Goal: Contribute content: Add original content to the website for others to see

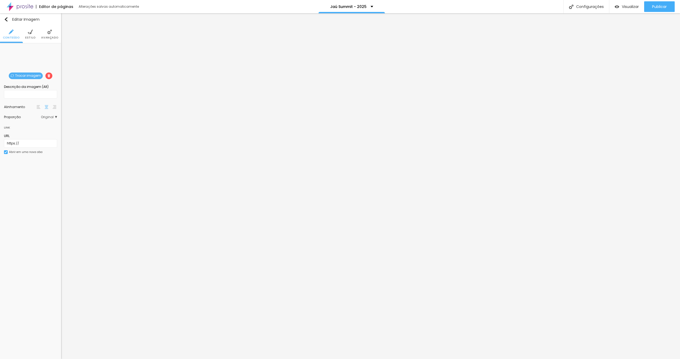
click at [33, 75] on span "Trocar imagem" at bounding box center [26, 75] width 34 height 7
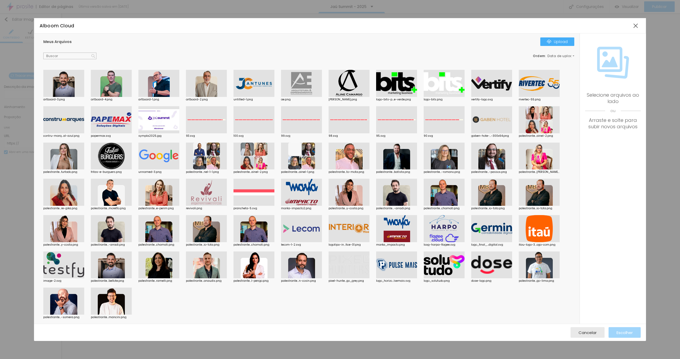
click at [71, 84] on div at bounding box center [63, 83] width 41 height 27
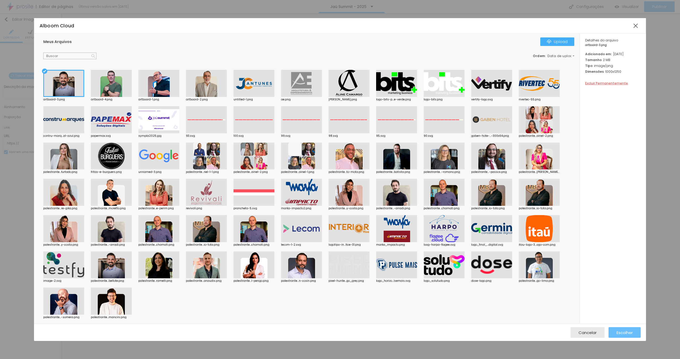
click at [627, 333] on span "Escolher" at bounding box center [624, 332] width 16 height 5
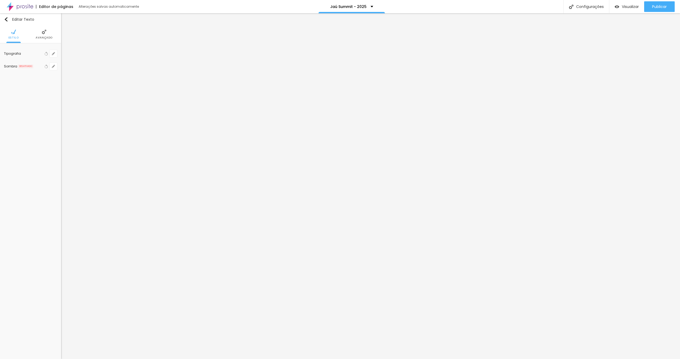
click at [42, 38] on span "Avançado" at bounding box center [44, 37] width 17 height 3
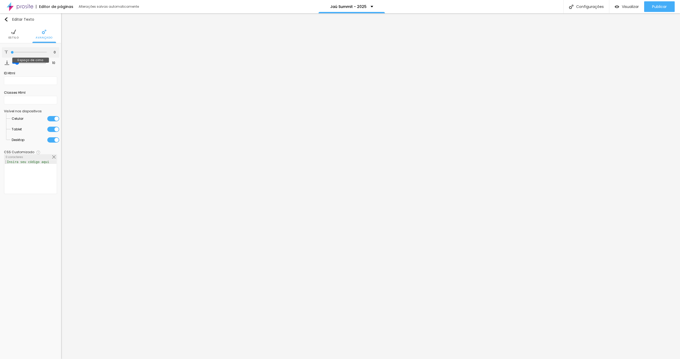
type input "19"
type input "30"
type input "33"
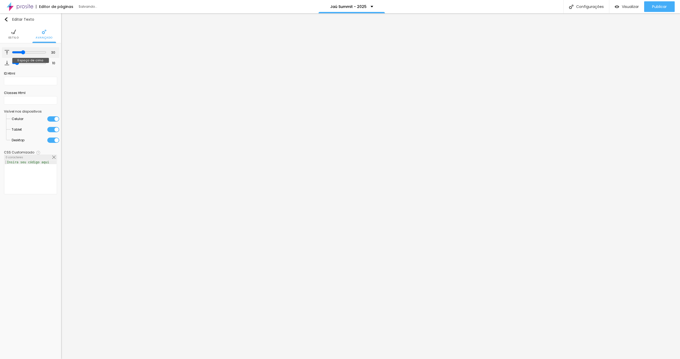
type input "33"
drag, startPoint x: 12, startPoint y: 52, endPoint x: 23, endPoint y: 53, distance: 10.9
type input "33"
click at [23, 53] on input "range" at bounding box center [29, 52] width 34 height 4
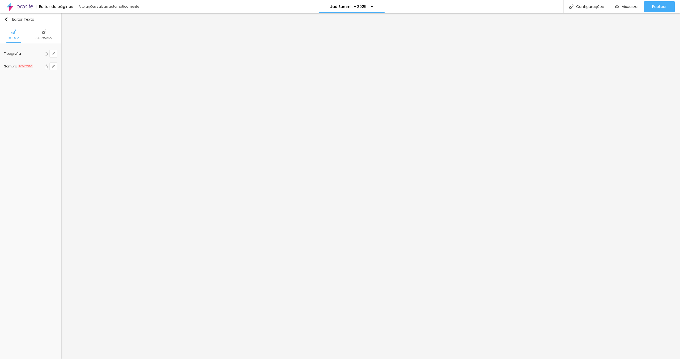
click at [43, 33] on img at bounding box center [44, 31] width 5 height 5
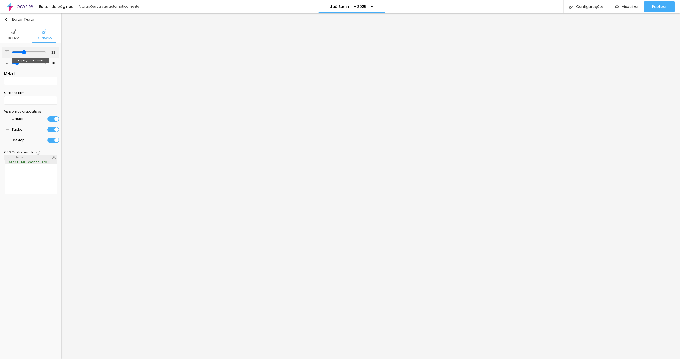
type input "8"
type input "3"
type input "2"
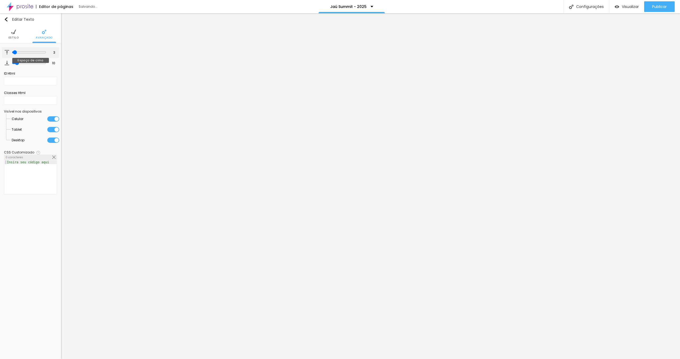
type input "2"
type input "1"
type input "0"
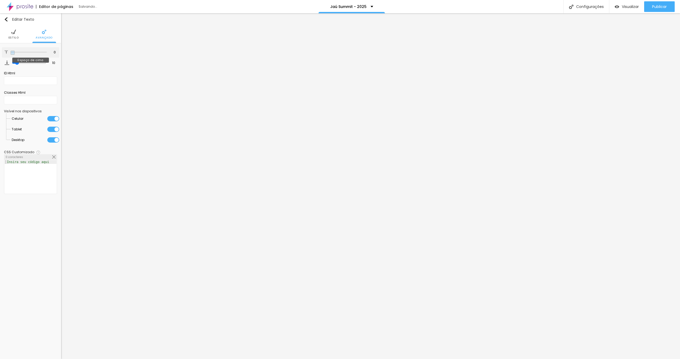
drag, startPoint x: 22, startPoint y: 52, endPoint x: 17, endPoint y: 57, distance: 6.8
type input "0"
click at [11, 53] on input "range" at bounding box center [29, 52] width 36 height 3
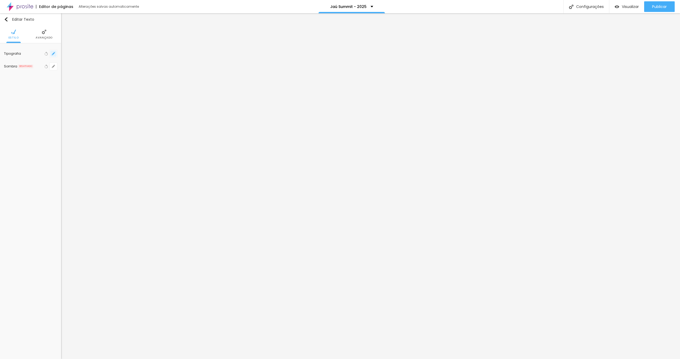
click at [52, 53] on icon "button" at bounding box center [53, 53] width 3 height 3
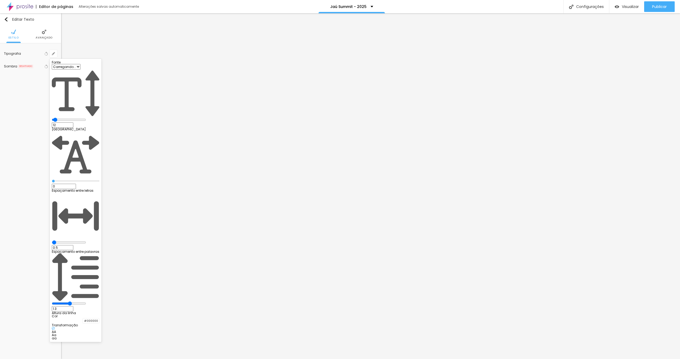
type input "1"
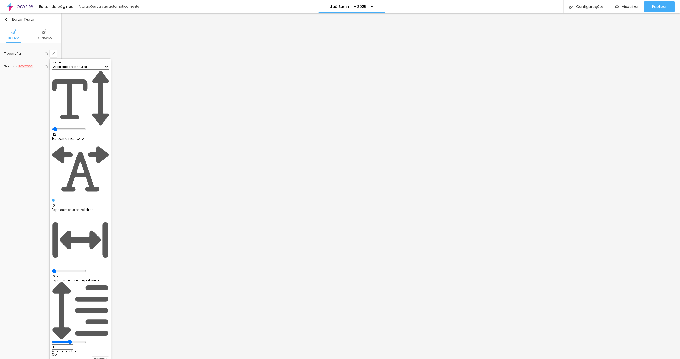
type input "13"
type input "1"
type input "14"
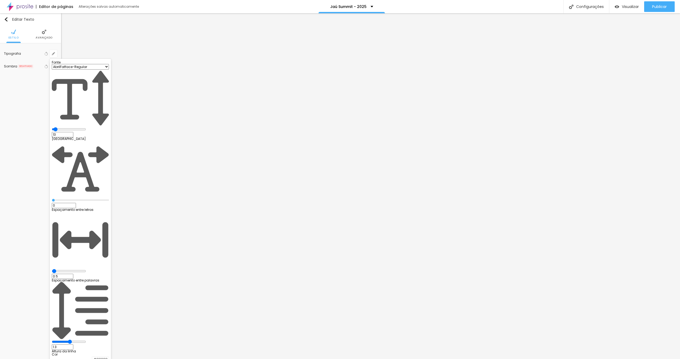
type input "1"
type input "13"
type input "1"
type input "12"
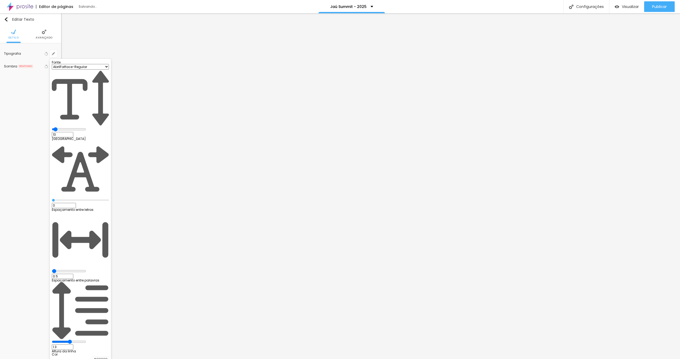
type input "12"
type input "1"
type input "13"
type input "1"
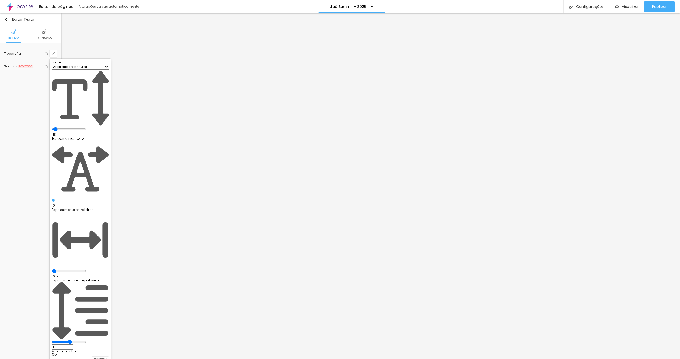
type input "13"
click at [70, 127] on input "range" at bounding box center [69, 129] width 34 height 4
click at [204, 182] on div at bounding box center [340, 179] width 680 height 359
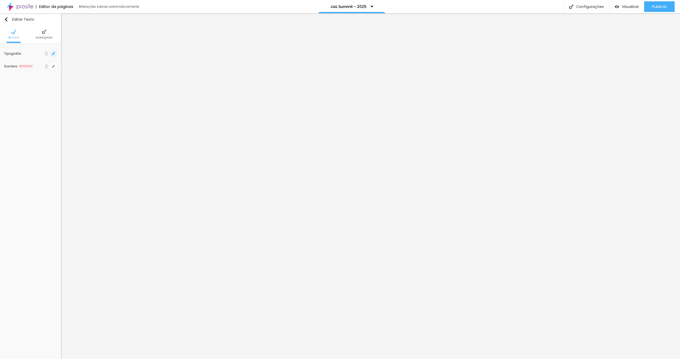
click at [53, 55] on button "button" at bounding box center [53, 53] width 7 height 7
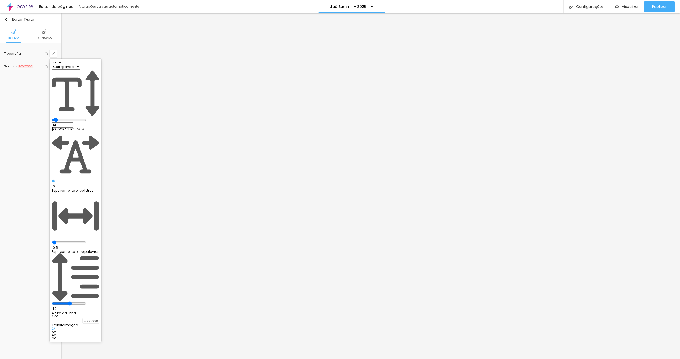
type input "1"
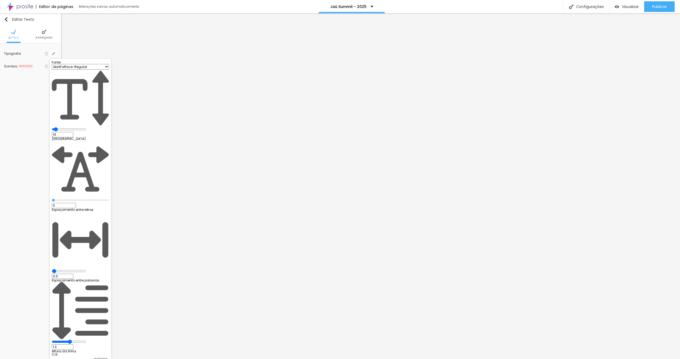
type input "13"
type input "1"
type input "14"
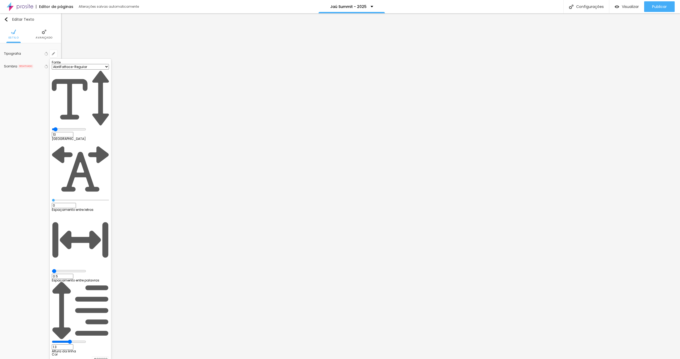
type input "1"
type input "15"
type input "1"
type input "15"
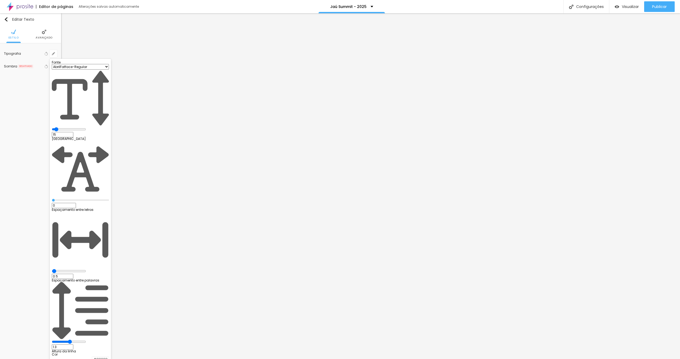
click at [71, 127] on input "range" at bounding box center [69, 129] width 34 height 4
click at [215, 176] on div at bounding box center [340, 179] width 680 height 359
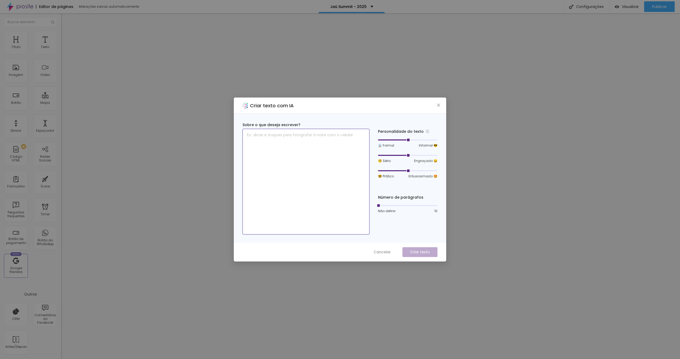
click at [324, 155] on textarea at bounding box center [305, 182] width 127 height 106
click at [398, 230] on div "Personalidade do texto 👔 Formal Informal 😎 🧐 Sério Engraçado 😄 🤓 Prático Entusi…" at bounding box center [407, 178] width 59 height 112
click at [383, 253] on span "Cancelar" at bounding box center [382, 252] width 17 height 6
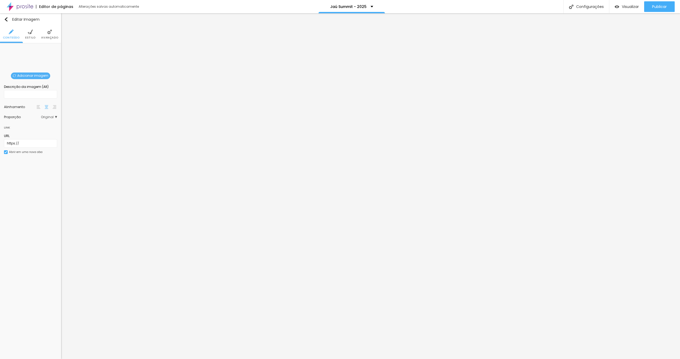
click at [34, 76] on span "Adicionar imagem" at bounding box center [30, 75] width 39 height 7
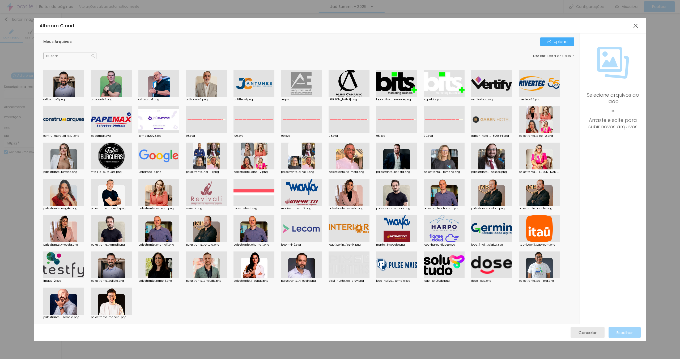
scroll to position [19, 0]
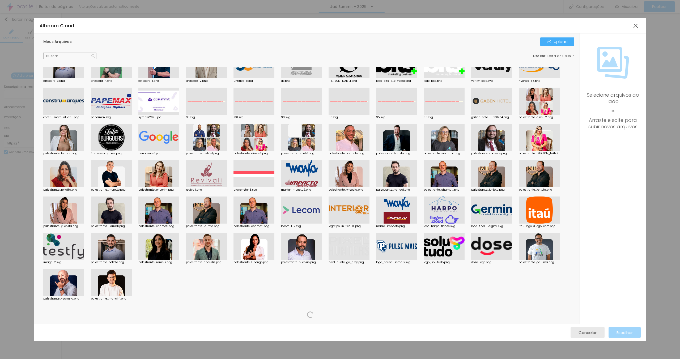
click at [68, 56] on input "text" at bounding box center [69, 56] width 53 height 7
click at [153, 55] on div "Ordem : Data de upload" at bounding box center [308, 56] width 531 height 7
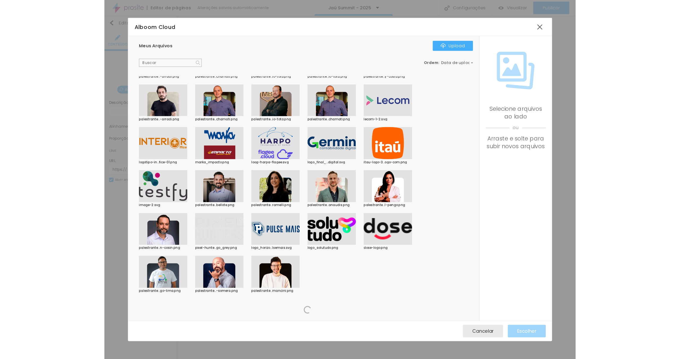
scroll to position [0, 0]
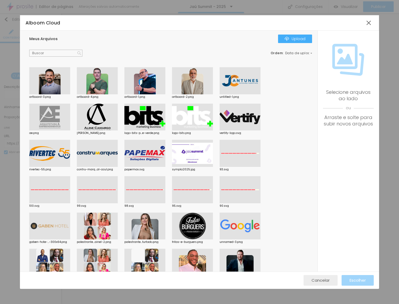
click at [328, 280] on span "Cancelar" at bounding box center [320, 280] width 18 height 5
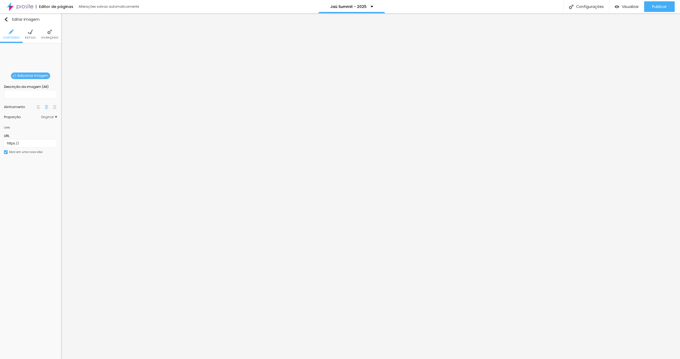
click at [30, 74] on span "Adicionar imagem" at bounding box center [30, 75] width 39 height 7
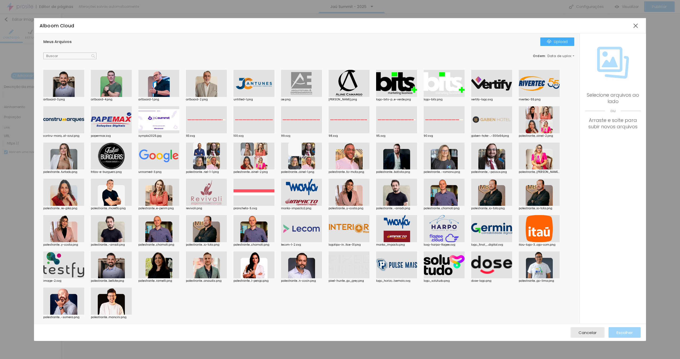
scroll to position [19, 0]
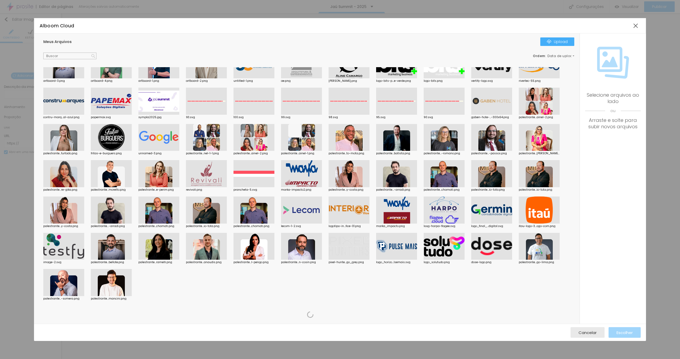
click at [392, 278] on div "artboard-3.png artboard-4.png artboard-1.png artboard-2.png untitled-1.png ae.p…" at bounding box center [309, 187] width 533 height 272
click at [390, 279] on div "artboard-3.png artboard-4.png artboard-1.png artboard-2.png untitled-1.png ae.p…" at bounding box center [309, 187] width 533 height 272
click at [385, 273] on div "artboard-3.png artboard-4.png artboard-1.png artboard-2.png untitled-1.png ae.p…" at bounding box center [309, 187] width 533 height 272
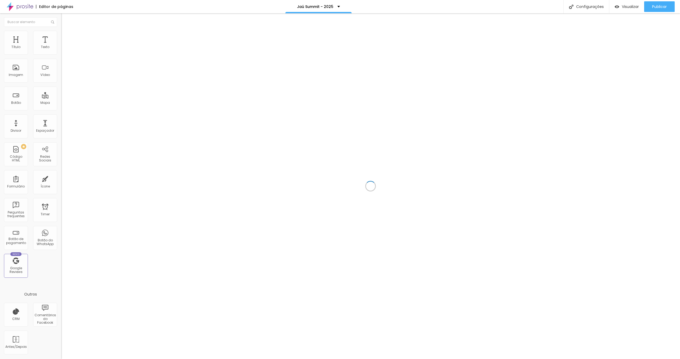
click at [360, 72] on div at bounding box center [370, 186] width 619 height 346
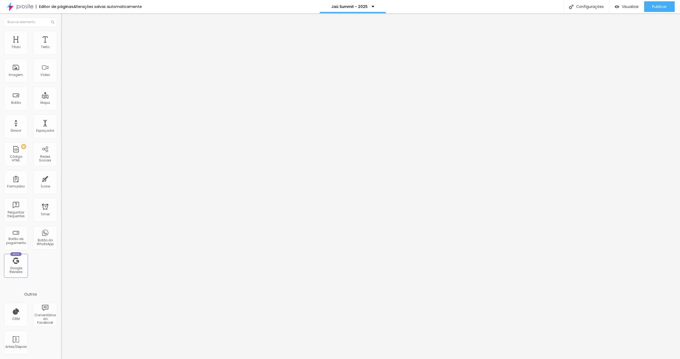
click at [61, 46] on span "Adicionar imagem" at bounding box center [78, 43] width 34 height 5
drag, startPoint x: 166, startPoint y: 238, endPoint x: 174, endPoint y: 239, distance: 8.0
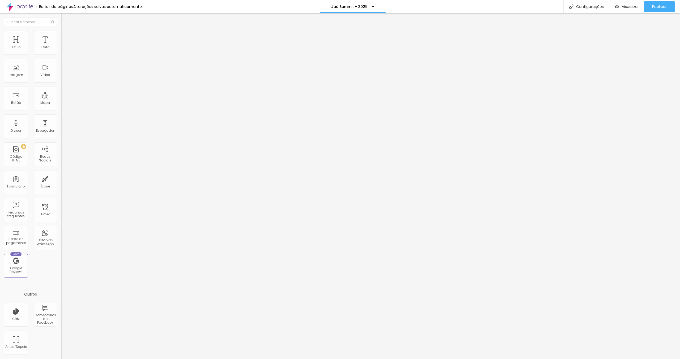
click at [61, 34] on li "Estilo" at bounding box center [91, 33] width 61 height 5
click at [84, 50] on button "px" at bounding box center [88, 48] width 8 height 6
type input "600"
type input "560"
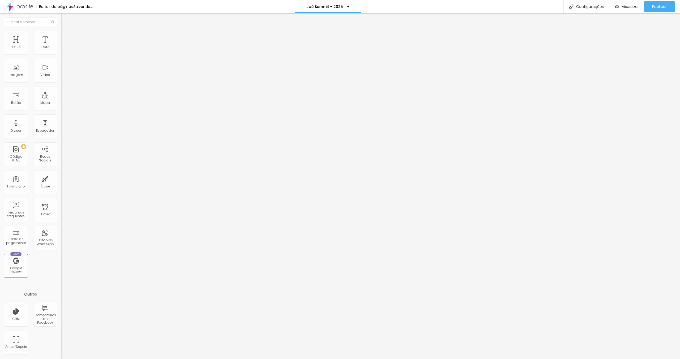
type input "560"
type input "450"
type input "330"
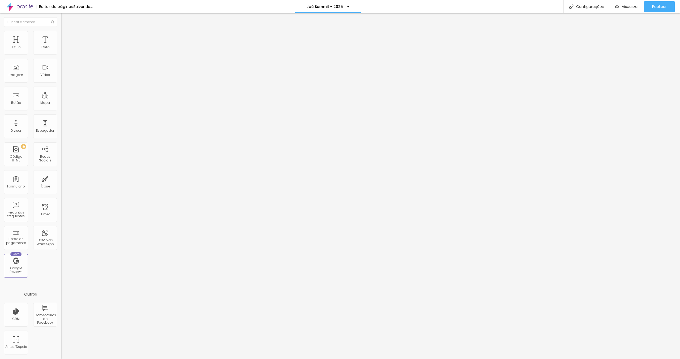
type input "290"
type input "250"
type input "240"
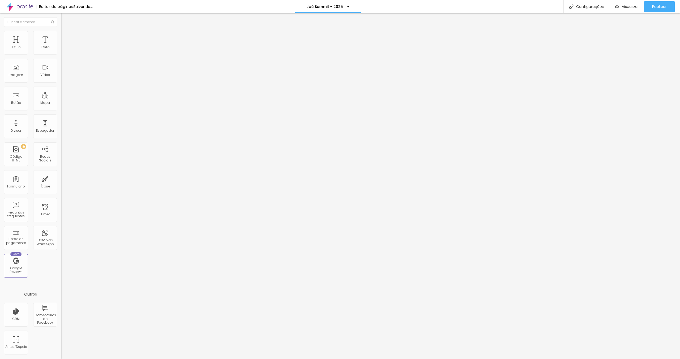
type input "240"
type input "220"
type input "200"
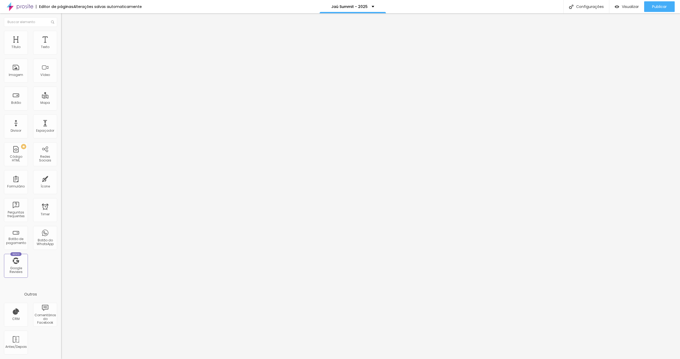
type input "180"
type input "170"
type input "160"
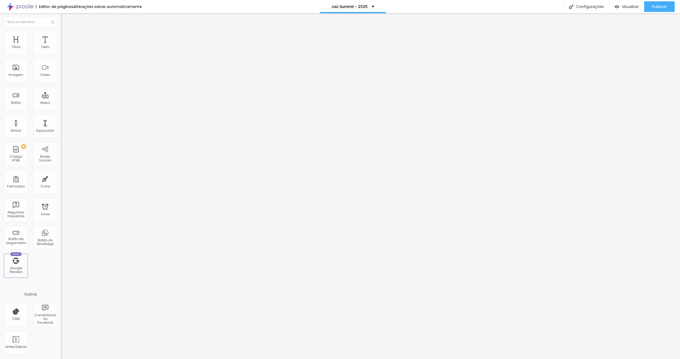
type input "160"
type input "150"
type input "120"
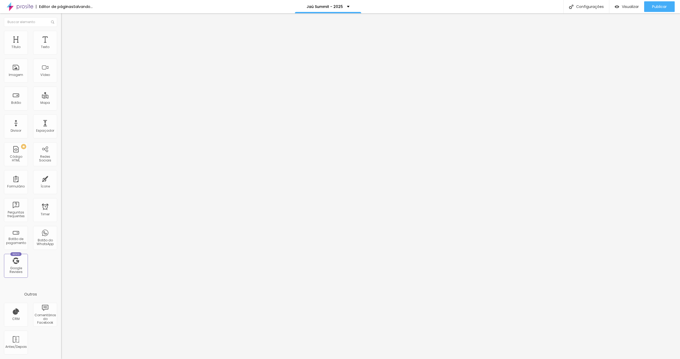
type input "130"
type input "140"
drag, startPoint x: 24, startPoint y: 57, endPoint x: 19, endPoint y: 63, distance: 7.9
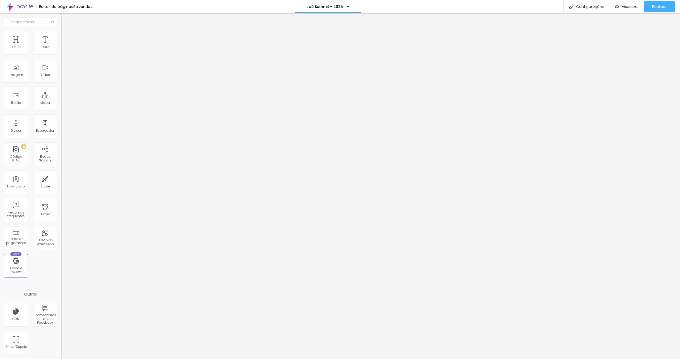
click at [61, 54] on input "range" at bounding box center [78, 52] width 34 height 4
click at [63, 49] on icon "button" at bounding box center [64, 47] width 3 height 3
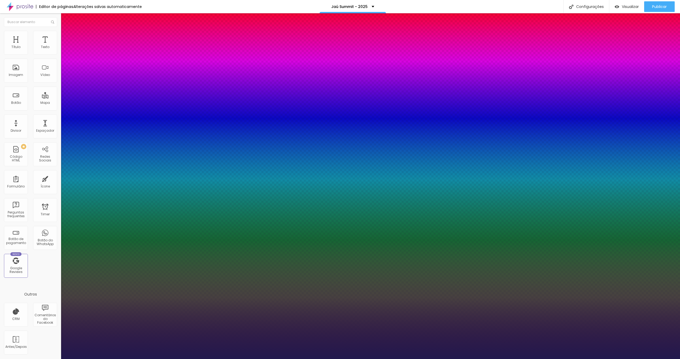
type input "1"
type input "12"
type input "1"
type input "10"
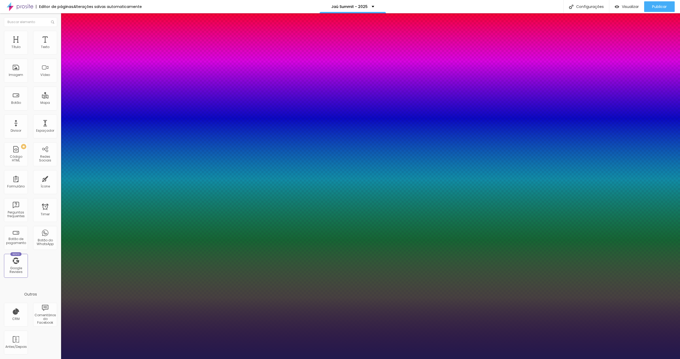
type input "10"
type input "1"
type input "11"
type input "1"
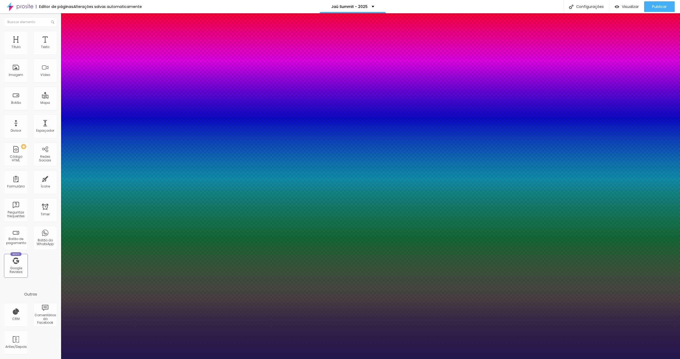
type input "12"
type input "1"
type input "13"
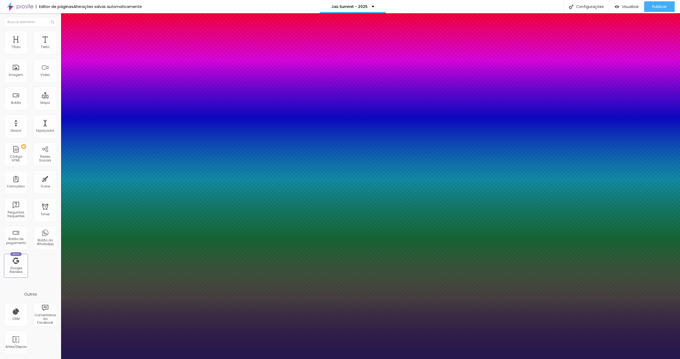
type input "1"
type input "12"
type input "1"
type input "12"
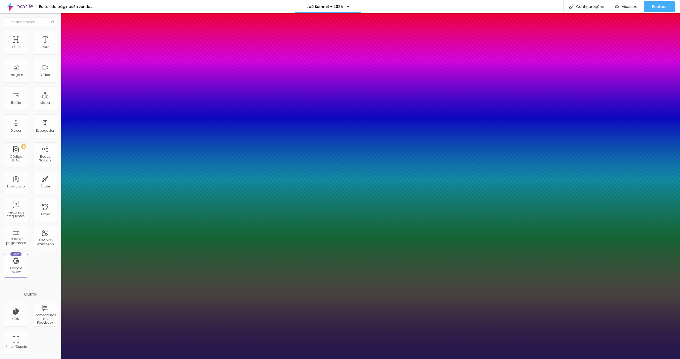
type input "1"
click at [437, 359] on div at bounding box center [340, 359] width 680 height 0
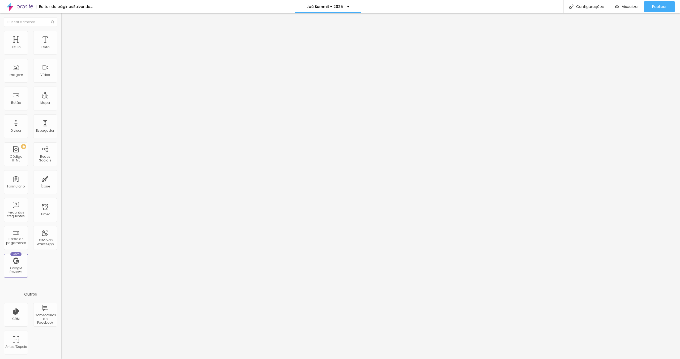
click at [61, 51] on button "button" at bounding box center [64, 48] width 7 height 6
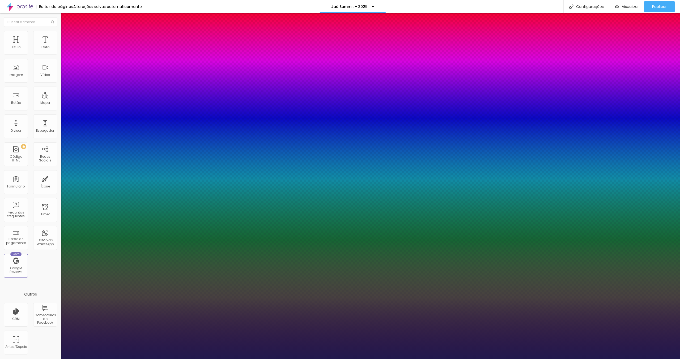
type input "1"
type input "11"
type input "1"
type input "12"
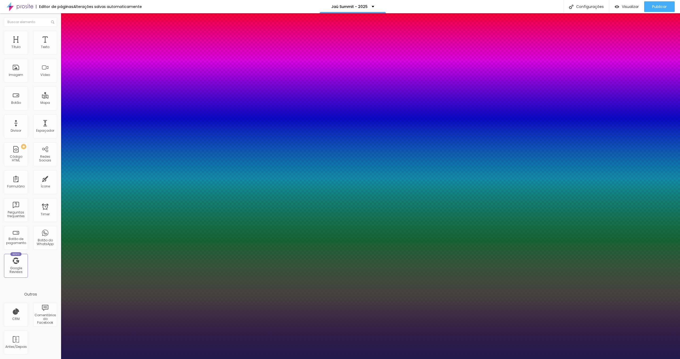
type input "12"
type input "1"
type input "13"
type input "1"
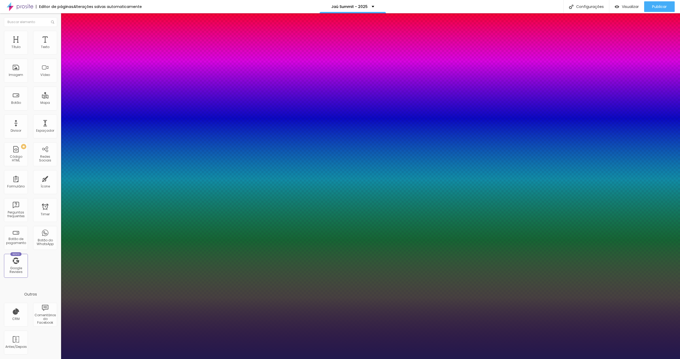
type input "14"
type input "1"
type input "13"
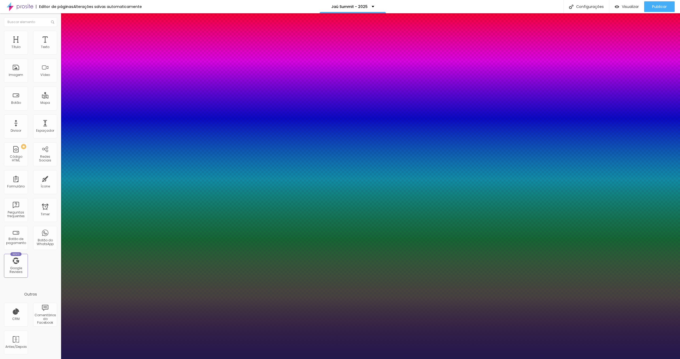
type input "1"
type input "13"
click at [350, 359] on div at bounding box center [340, 359] width 680 height 0
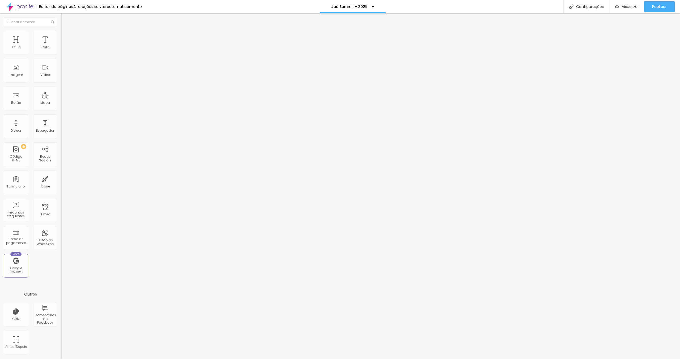
click at [61, 48] on div "Instagram" at bounding box center [91, 77] width 61 height 73
click at [61, 181] on input "[URL][DOMAIN_NAME]" at bounding box center [93, 183] width 64 height 5
paste input "eumiriamgarci"
type input "[URL][DOMAIN_NAME]"
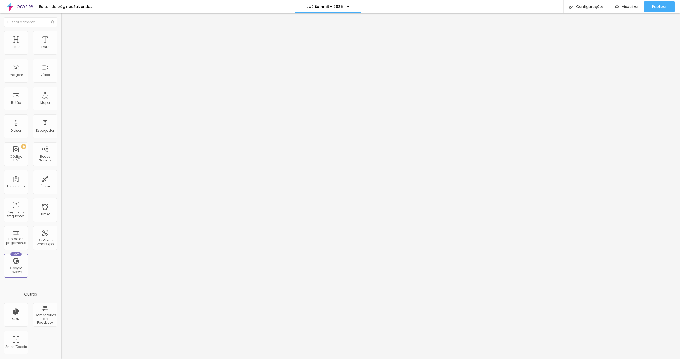
scroll to position [0, 0]
click at [61, 107] on div "Instagram" at bounding box center [91, 108] width 61 height 3
click at [61, 181] on input "[URL][DOMAIN_NAME]" at bounding box center [93, 183] width 64 height 5
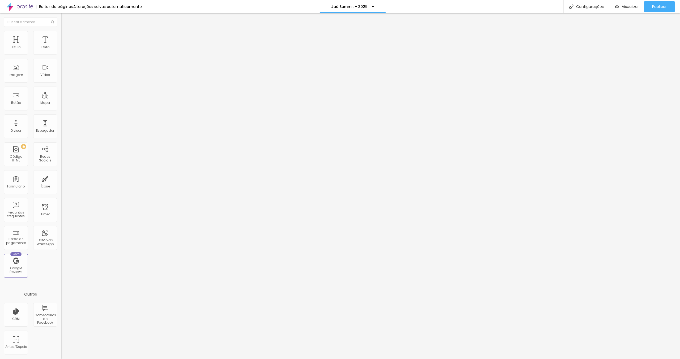
scroll to position [0, 0]
click at [61, 267] on img at bounding box center [63, 269] width 4 height 4
click at [61, 107] on div "Linkedin" at bounding box center [91, 108] width 61 height 3
click at [61, 181] on input "[URL][DOMAIN_NAME]" at bounding box center [93, 183] width 64 height 5
paste input "vitorbellote"
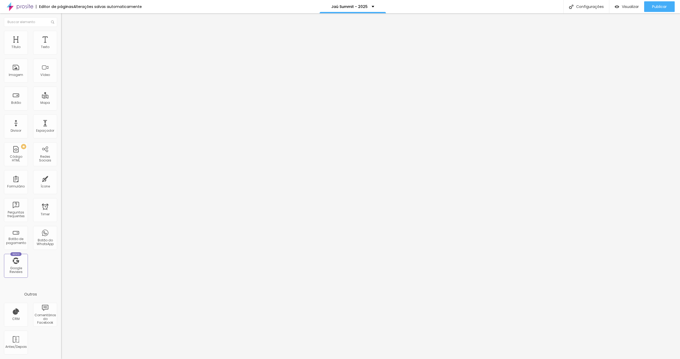
scroll to position [0, 24]
type input "[URL][DOMAIN_NAME]"
click at [61, 107] on div "Instagram" at bounding box center [91, 108] width 61 height 3
click at [61, 181] on input "[URL][DOMAIN_NAME]" at bounding box center [93, 183] width 64 height 5
paste input "professor.[PERSON_NAME]"
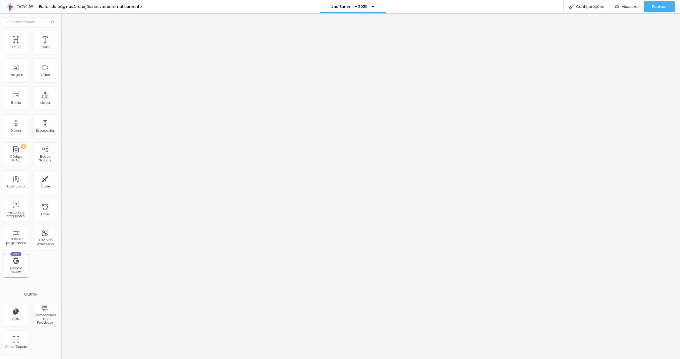
scroll to position [0, 33]
type input "[URL][DOMAIN_NAME][DOMAIN_NAME][PERSON_NAME]"
click at [61, 198] on button "+ Adicionar Icone" at bounding box center [77, 200] width 33 height 5
click at [61, 264] on div "Facebook" at bounding box center [91, 265] width 61 height 3
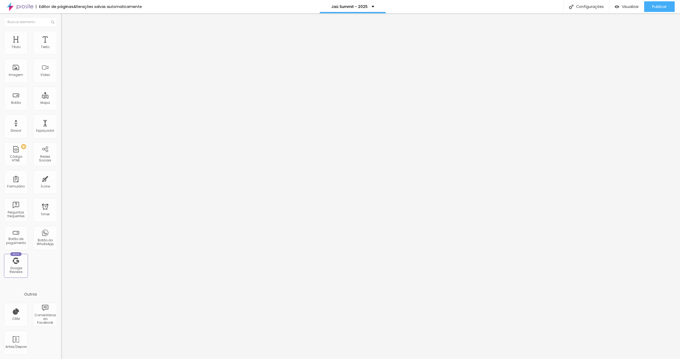
click at [61, 275] on div "Facebook" at bounding box center [91, 307] width 61 height 64
click at [61, 342] on input "https://" at bounding box center [93, 344] width 64 height 5
paste input "[DOMAIN_NAME][URL][PERSON_NAME]"
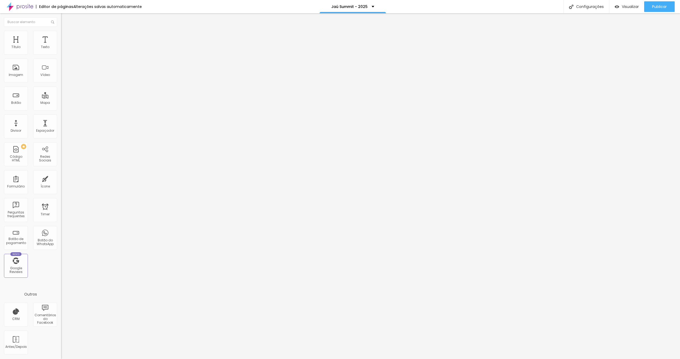
scroll to position [0, 42]
type input "[URL][DOMAIN_NAME][PERSON_NAME]"
click at [61, 268] on div "Linkedin" at bounding box center [91, 269] width 61 height 3
click at [61, 203] on button "+ Adicionar Icone" at bounding box center [77, 205] width 33 height 5
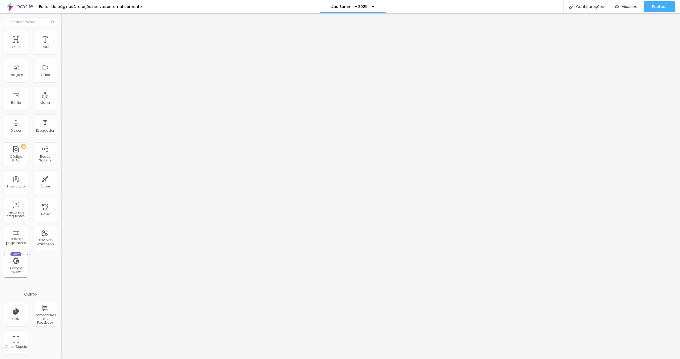
click at [61, 268] on div "Facebook" at bounding box center [91, 269] width 61 height 3
click at [64, 277] on div "Facebook" at bounding box center [91, 306] width 55 height 59
drag, startPoint x: 28, startPoint y: 98, endPoint x: 27, endPoint y: 89, distance: 9.4
click at [61, 342] on input "https://" at bounding box center [93, 344] width 64 height 5
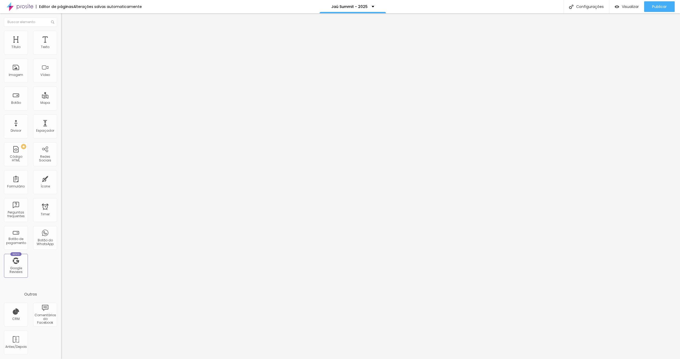
paste input "[DOMAIN_NAME][URL]"
type input "[URL][DOMAIN_NAME]"
drag, startPoint x: 30, startPoint y: 62, endPoint x: 11, endPoint y: 56, distance: 19.4
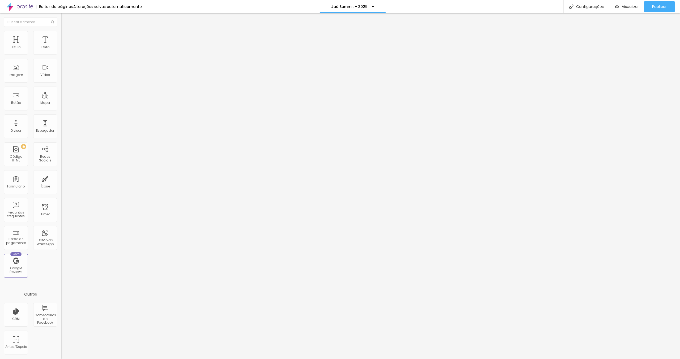
click at [61, 48] on div "Linkedin Rede social Linkedin Endereço URL [URL][DOMAIN_NAME][PERSON_NAME] Abri…" at bounding box center [91, 200] width 61 height 318
drag, startPoint x: 5, startPoint y: 62, endPoint x: 6, endPoint y: 48, distance: 13.8
click at [61, 48] on div "Linkedin Rede social Linkedin Endereço URL [URL][DOMAIN_NAME][PERSON_NAME] Abri…" at bounding box center [91, 200] width 61 height 318
type input "[URL][DOMAIN_NAME]"
drag, startPoint x: 29, startPoint y: 106, endPoint x: 33, endPoint y: 111, distance: 6.4
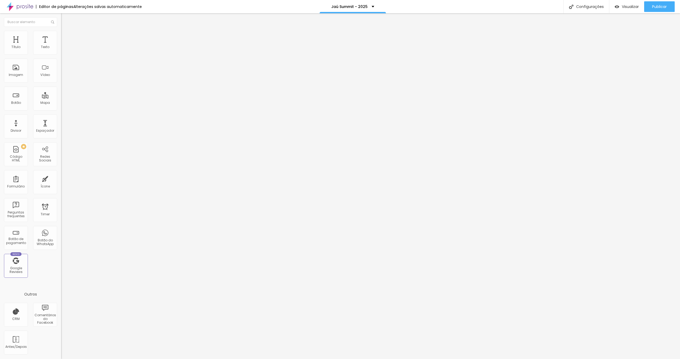
click at [61, 264] on div "Linkedin" at bounding box center [91, 265] width 61 height 3
click at [61, 342] on input "[URL][DOMAIN_NAME][PERSON_NAME]" at bounding box center [93, 344] width 64 height 5
paste input "iltonfabri"
type input "[URL][DOMAIN_NAME]"
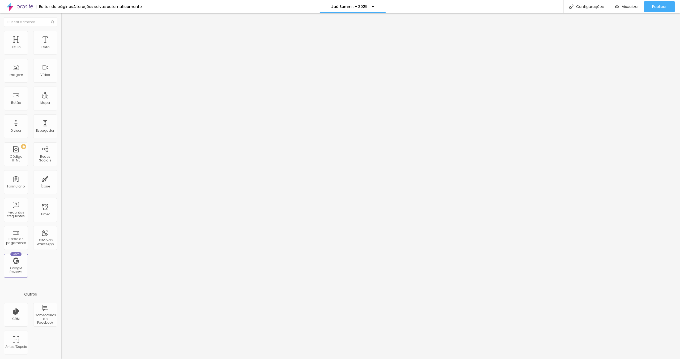
scroll to position [0, 0]
